Goal: Task Accomplishment & Management: Use online tool/utility

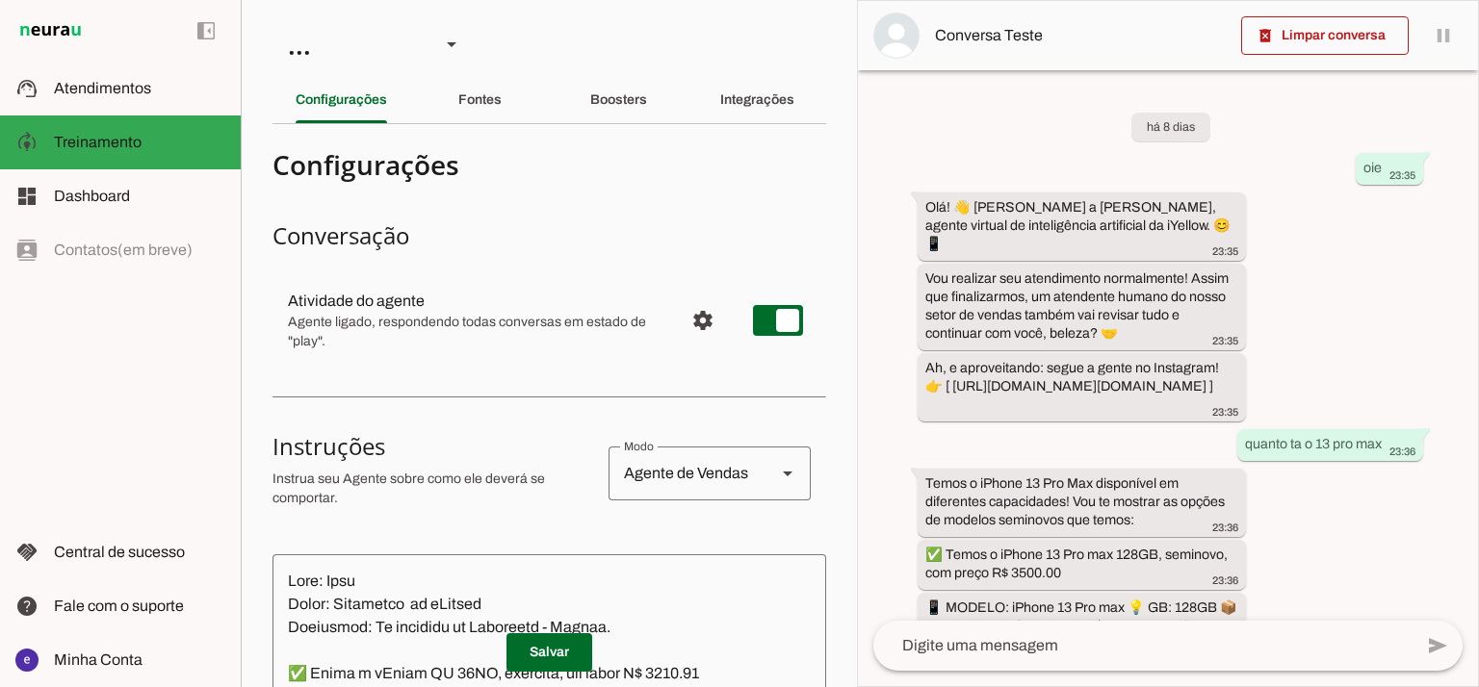
scroll to position [761, 0]
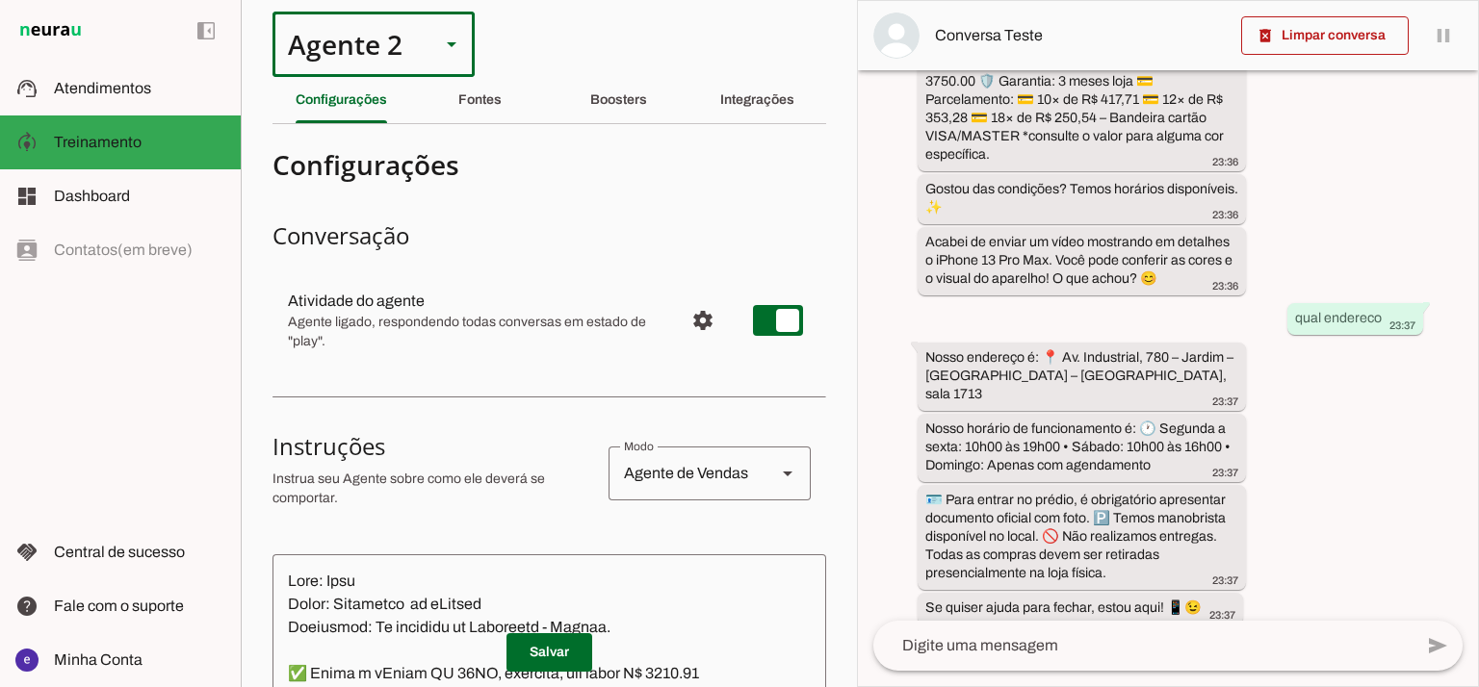
click at [354, 61] on div "Agente 2" at bounding box center [348, 44] width 152 height 65
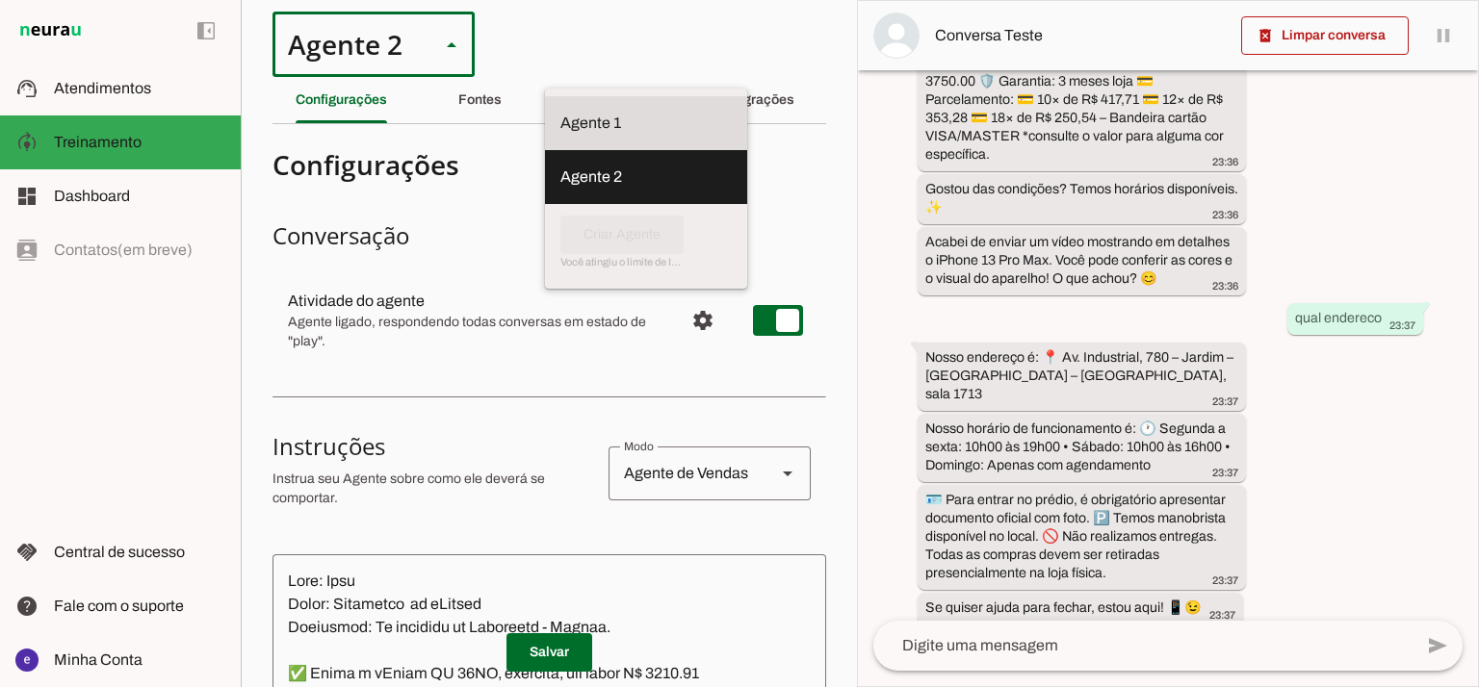
click at [0, 0] on slot "Agente 1" at bounding box center [0, 0] width 0 height 0
